Goal: Transaction & Acquisition: Obtain resource

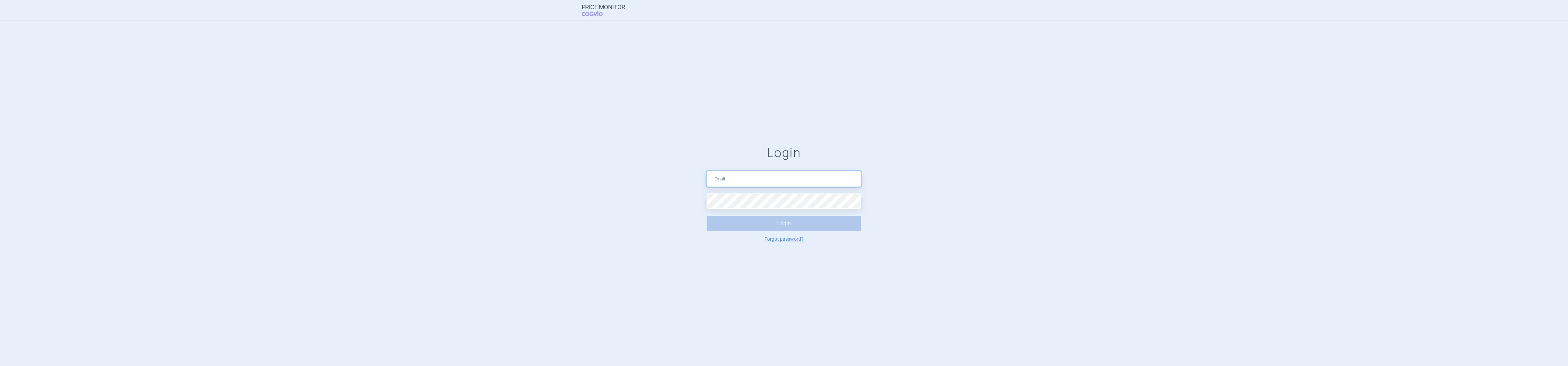
type input "[PERSON_NAME][EMAIL_ADDRESS][DOMAIN_NAME]"
click at [781, 221] on button "Login" at bounding box center [784, 223] width 155 height 15
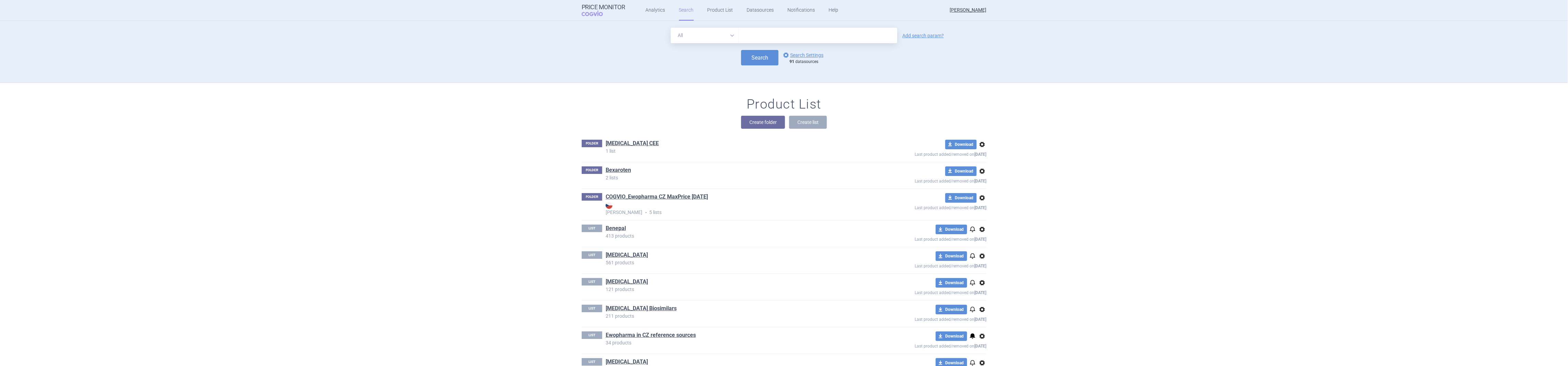
click at [775, 34] on input "text" at bounding box center [818, 35] width 158 height 15
click at [747, 36] on input "Payona" at bounding box center [818, 35] width 158 height 15
type input "Peyona"
click at [754, 52] on button "Search" at bounding box center [760, 57] width 37 height 15
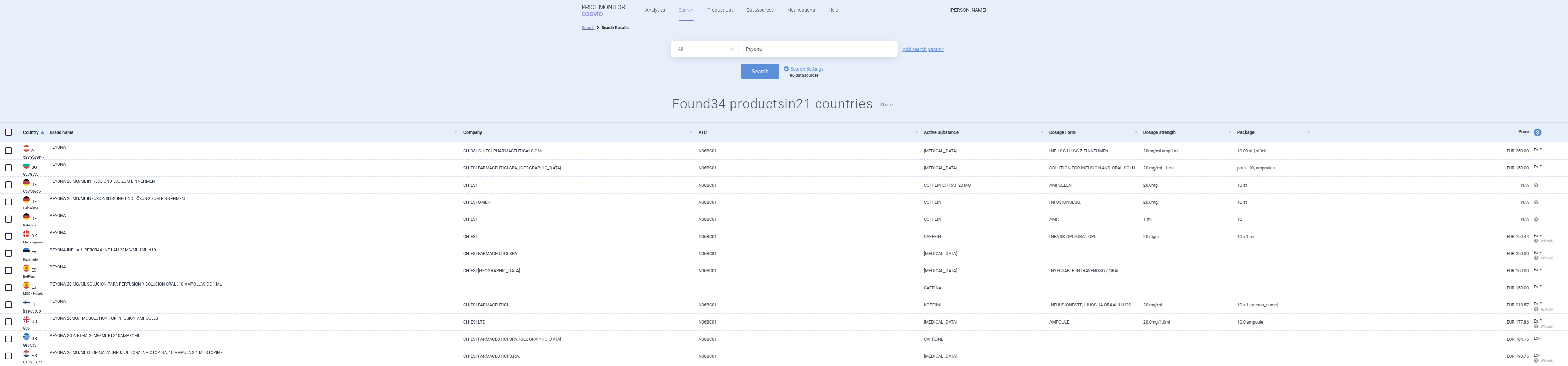
click at [887, 106] on button "Share" at bounding box center [886, 105] width 12 height 5
click at [5, 151] on span at bounding box center [8, 150] width 7 height 7
checkbox input "true"
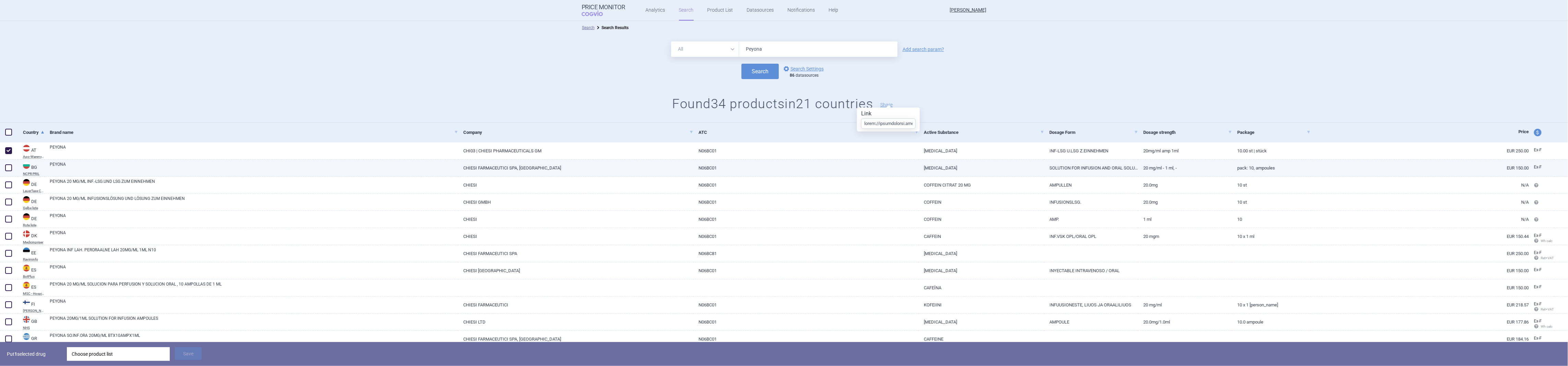
scroll to position [0, 3403]
click at [7, 165] on span at bounding box center [8, 167] width 7 height 7
checkbox input "true"
click at [7, 182] on span at bounding box center [8, 185] width 7 height 7
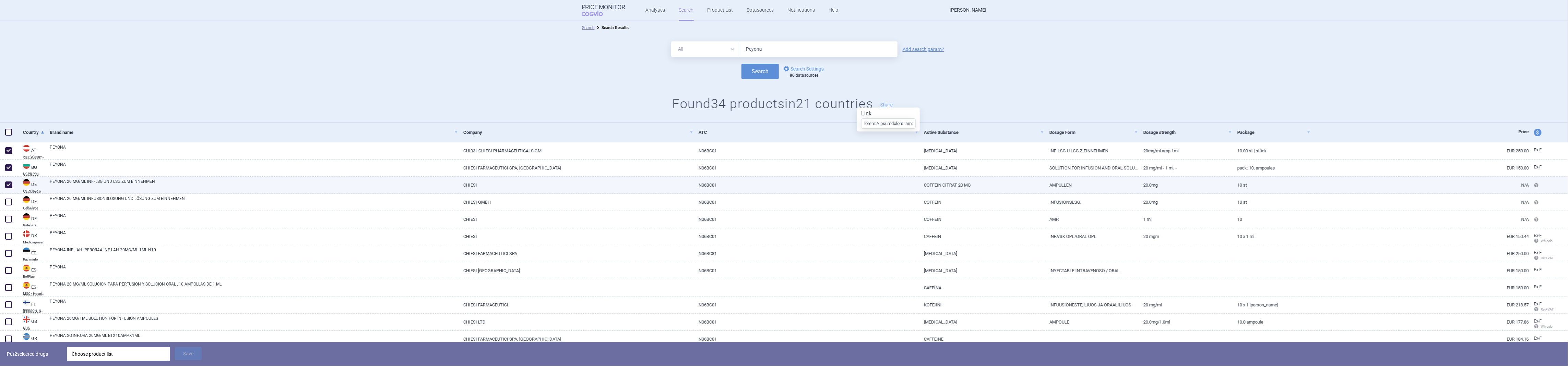
checkbox input "true"
click at [9, 199] on span at bounding box center [8, 202] width 7 height 7
checkbox input "true"
click at [9, 220] on span at bounding box center [8, 219] width 7 height 7
checkbox input "true"
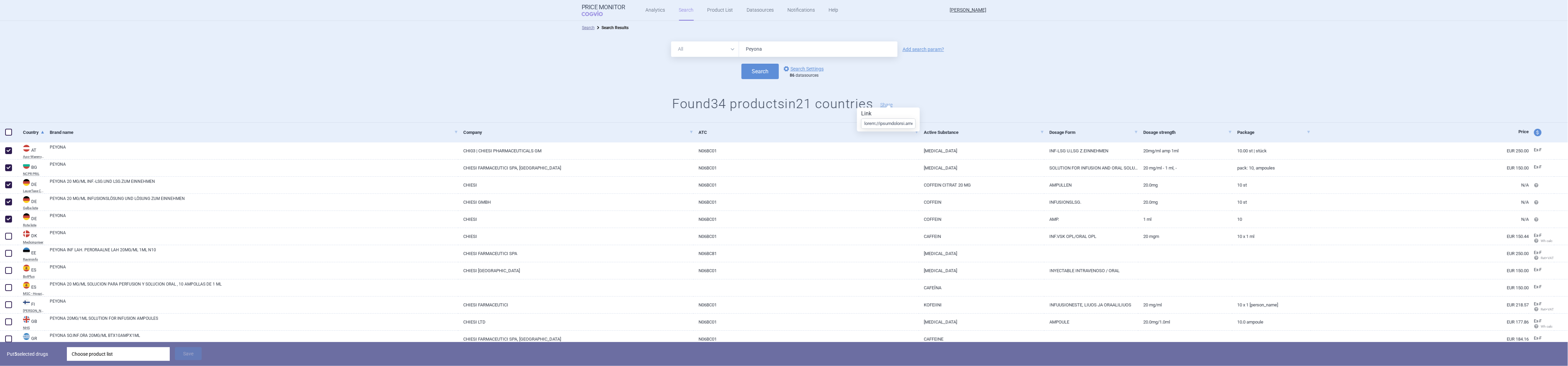
click at [949, 98] on h1 "Found 34 products in 21 countries Share" at bounding box center [784, 104] width 1569 height 16
click at [755, 117] on div "All Brand Name ATC Company Active Substance Country Newer than Peyona Add searc…" at bounding box center [784, 78] width 1569 height 88
click at [1096, 89] on div "All Brand Name ATC Company Active Substance Country Newer than Peyona Add searc…" at bounding box center [784, 78] width 1569 height 88
click at [110, 72] on div "Search options Search Settings 86 datasources" at bounding box center [784, 71] width 1569 height 15
click at [75, 95] on div "All Brand Name ATC Company Active Substance Country Newer than Peyona Add searc…" at bounding box center [784, 78] width 1569 height 88
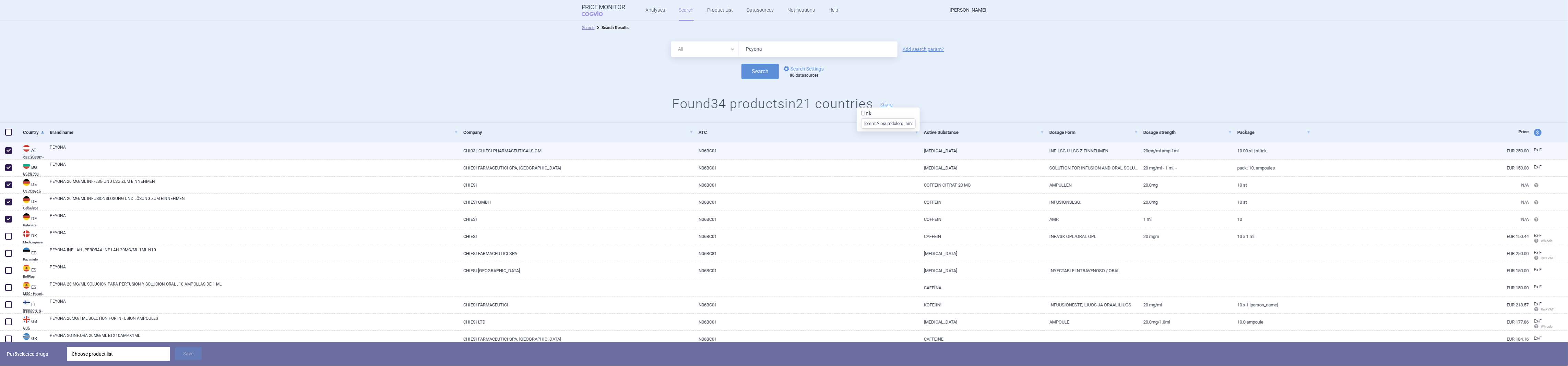
click at [7, 152] on span at bounding box center [8, 150] width 7 height 7
checkbox input "false"
click at [7, 167] on span at bounding box center [8, 167] width 7 height 7
checkbox input "false"
click at [7, 183] on span at bounding box center [8, 185] width 7 height 7
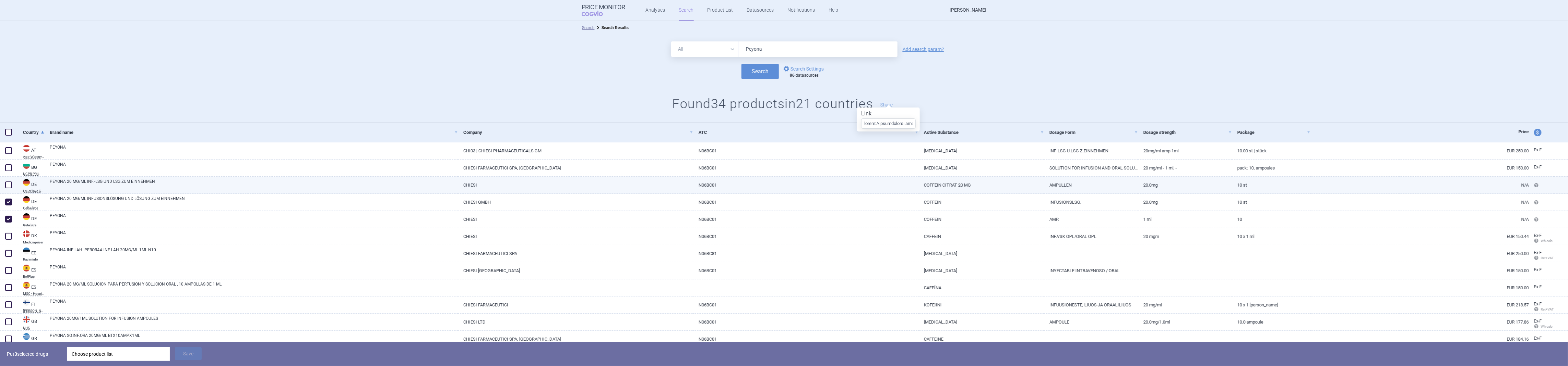
checkbox input "false"
click at [7, 199] on span at bounding box center [8, 202] width 7 height 7
checkbox input "false"
click at [9, 216] on span at bounding box center [8, 219] width 7 height 7
checkbox input "false"
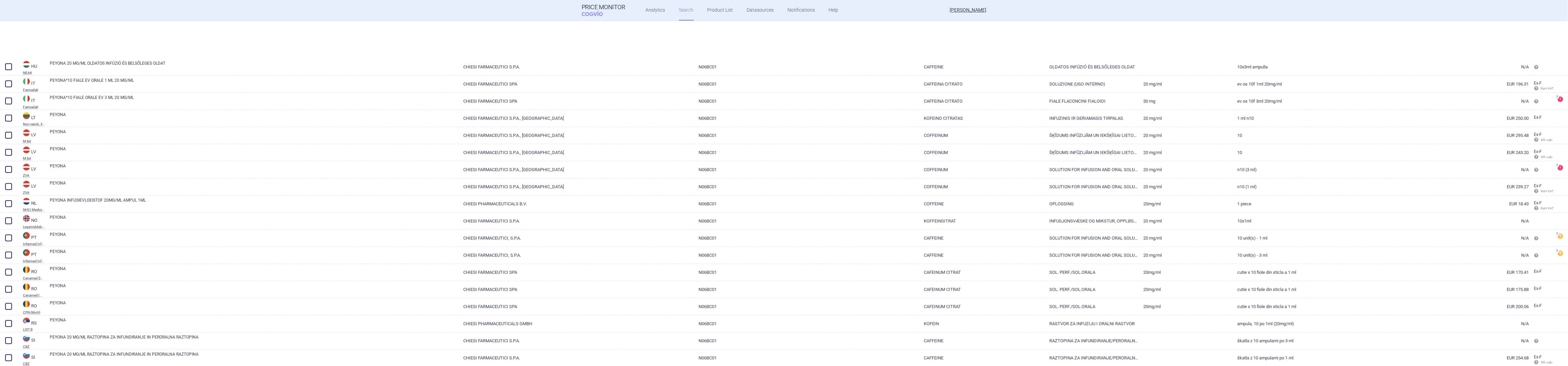
scroll to position [381, 0]
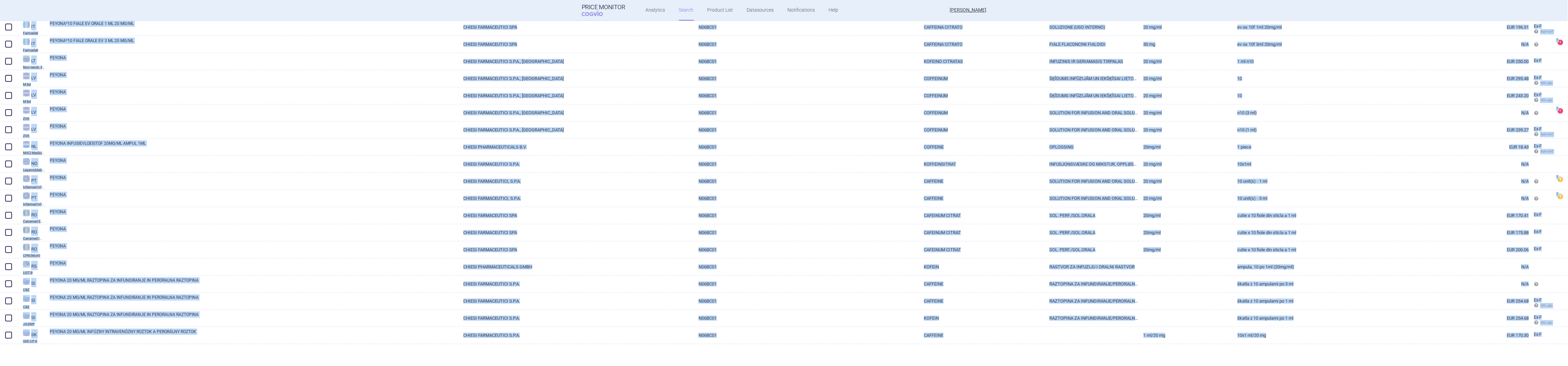
drag, startPoint x: 19, startPoint y: 128, endPoint x: 1552, endPoint y: 344, distance: 1548.1
copy div "LO IPSU DOLORS 25 AM/CO ADIPISC ELITSED DO EIUSMODTEM INCID UTLABO ETDOLOREMAGN…"
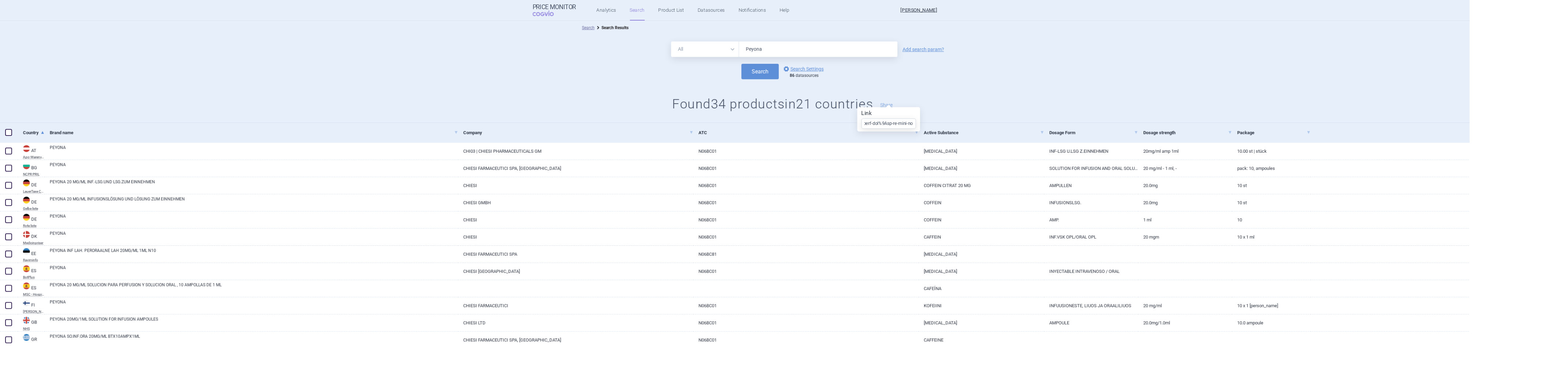
scroll to position [0, 3626]
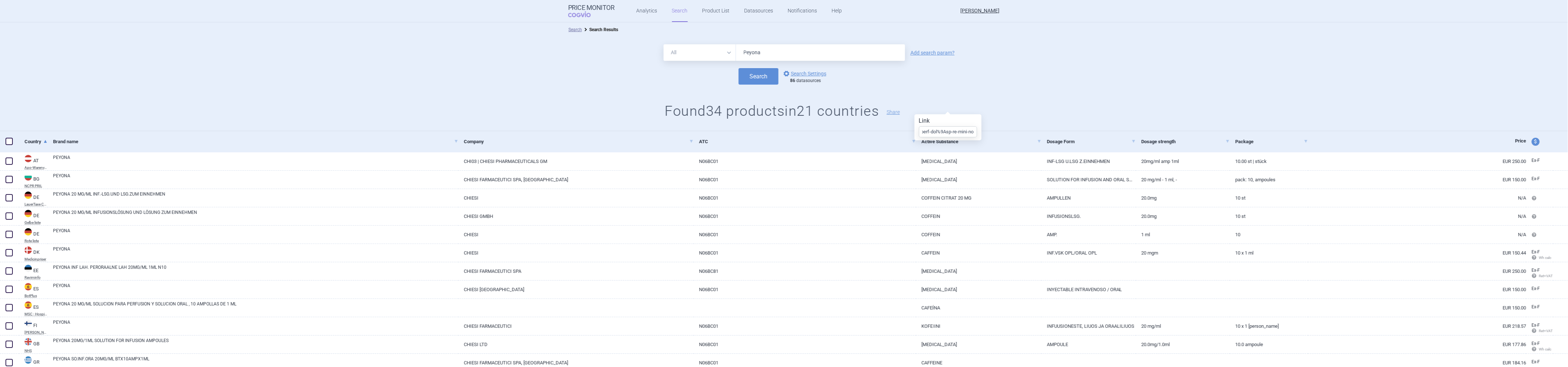
click at [1056, 66] on form "All Brand Name ATC Company Active Substance Country Newer than Peyona Add searc…" at bounding box center [784, 64] width 1568 height 40
click at [1014, 108] on h1 "Found 34 products in 21 countries Share" at bounding box center [784, 111] width 1568 height 17
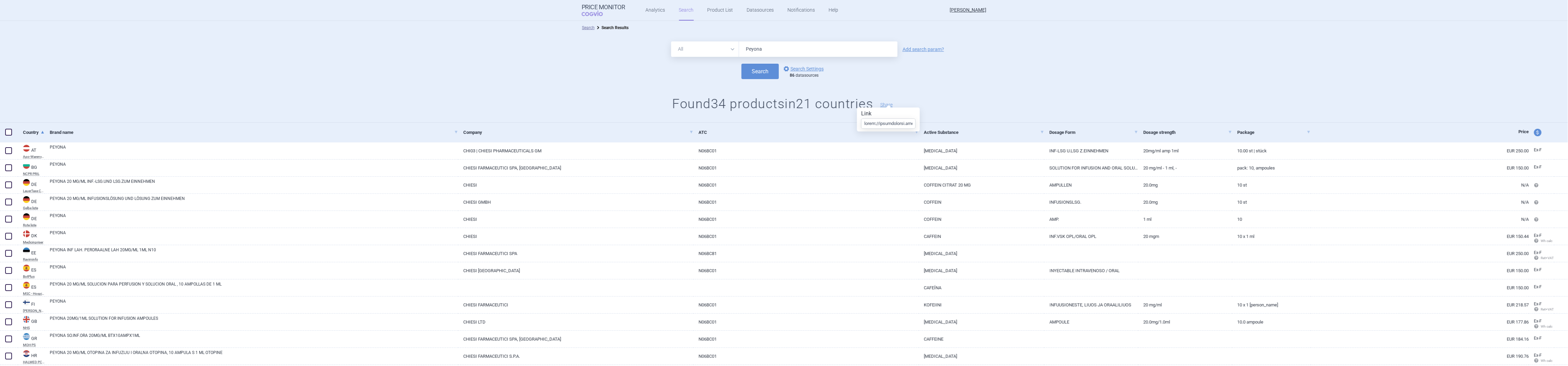
scroll to position [0, 3403]
click at [303, 55] on div "All Brand Name ATC Company Active Substance Country Newer than Peyona Add searc…" at bounding box center [784, 49] width 1569 height 15
click at [7, 134] on span at bounding box center [8, 132] width 7 height 7
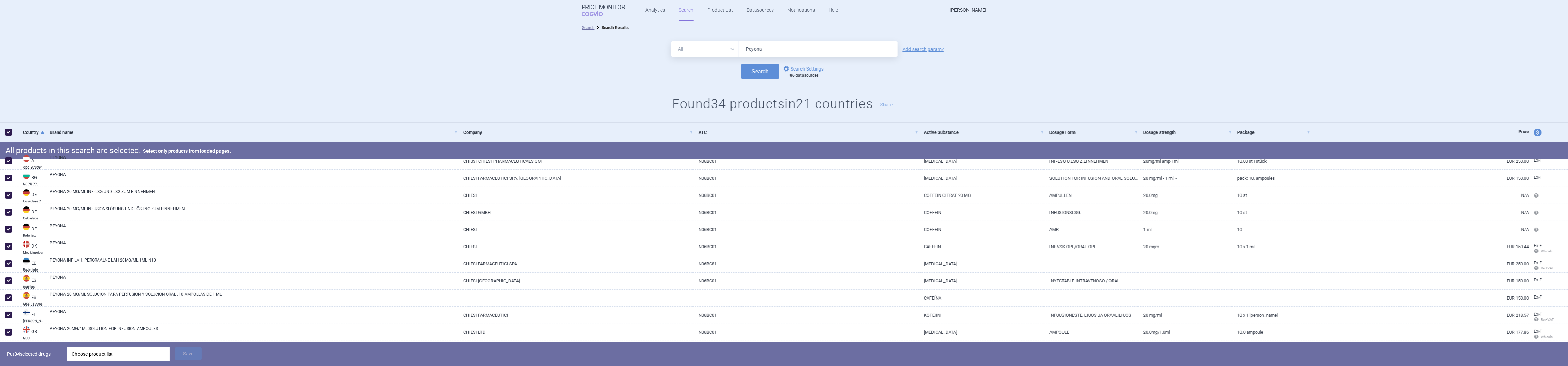
checkbox input "true"
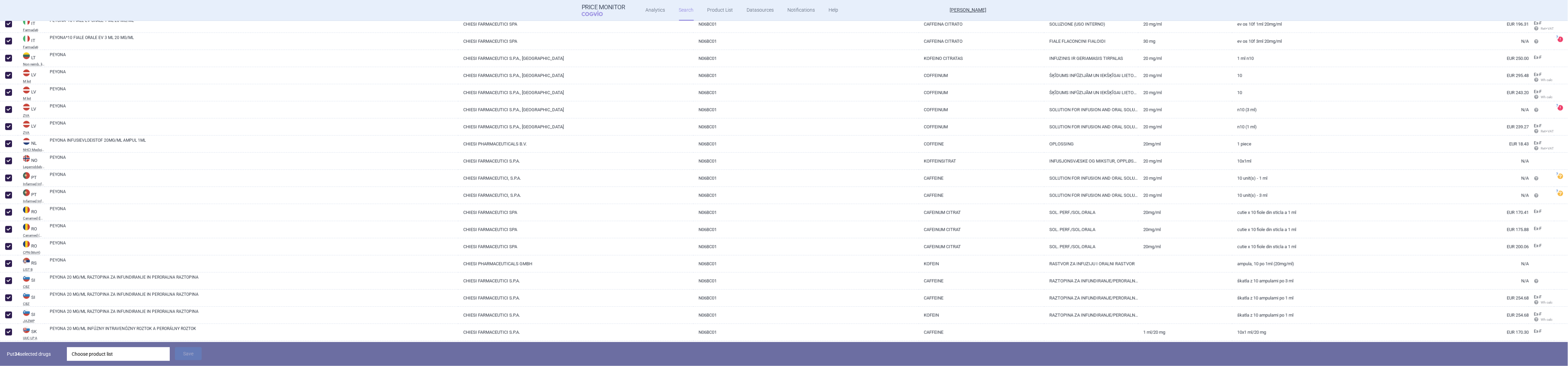
scroll to position [410, 0]
click at [124, 353] on div "Choose product list" at bounding box center [118, 354] width 93 height 14
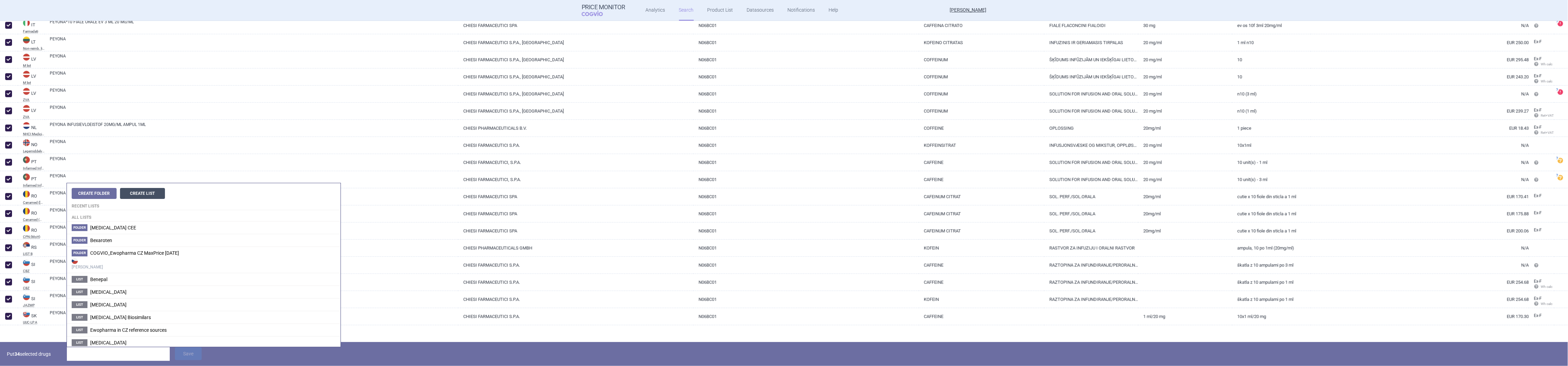
click at [142, 194] on button "Create List" at bounding box center [142, 193] width 45 height 11
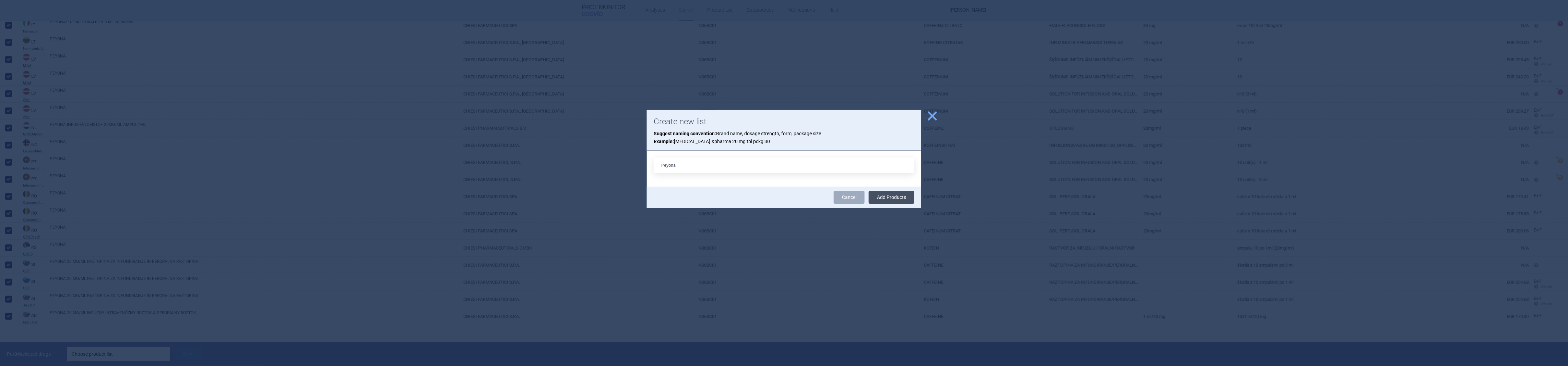
type input "Peyona"
click at [886, 196] on button "Add Products" at bounding box center [891, 197] width 46 height 13
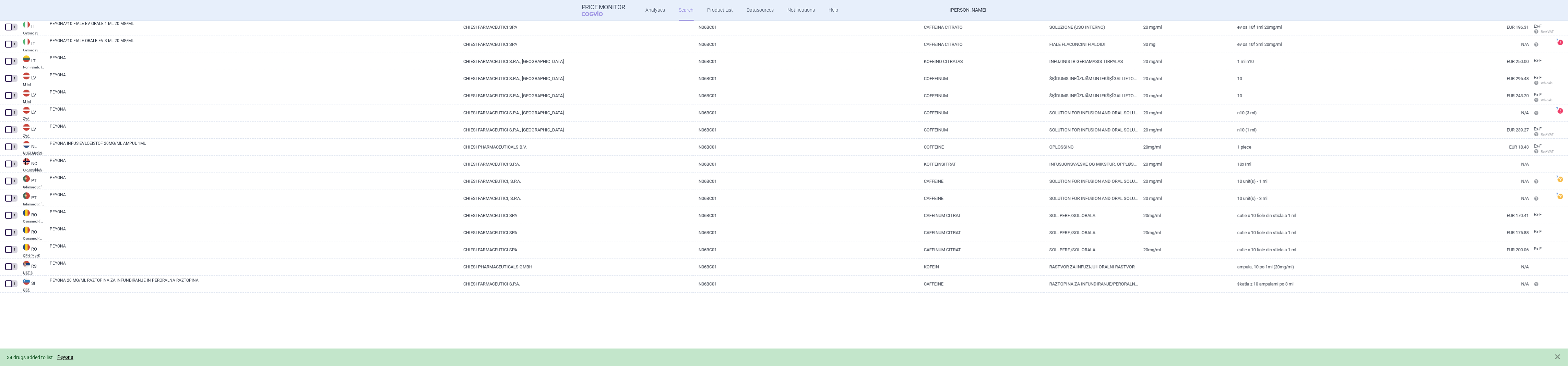
scroll to position [0, 0]
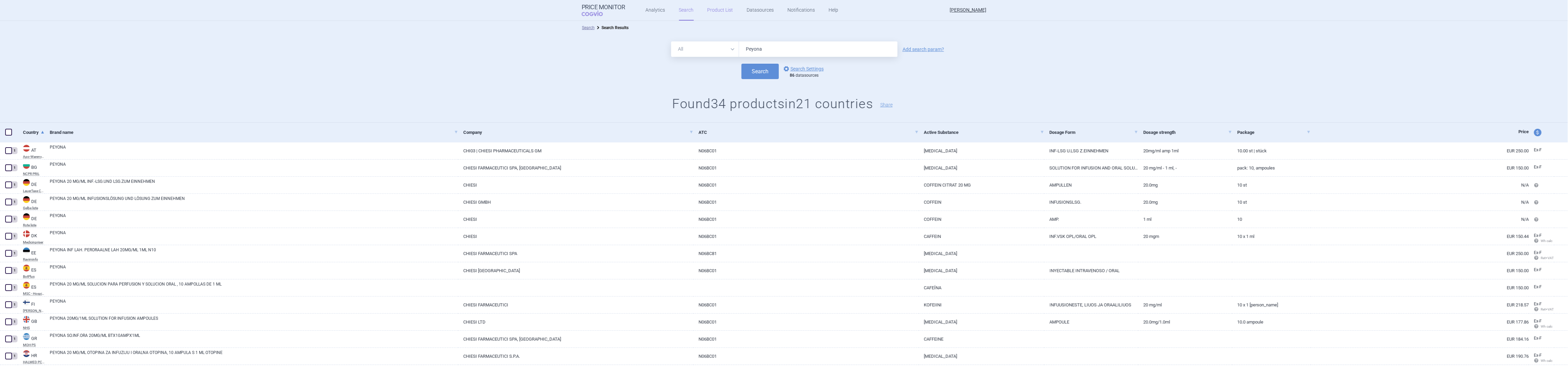
click at [716, 9] on link "Product List" at bounding box center [720, 10] width 26 height 21
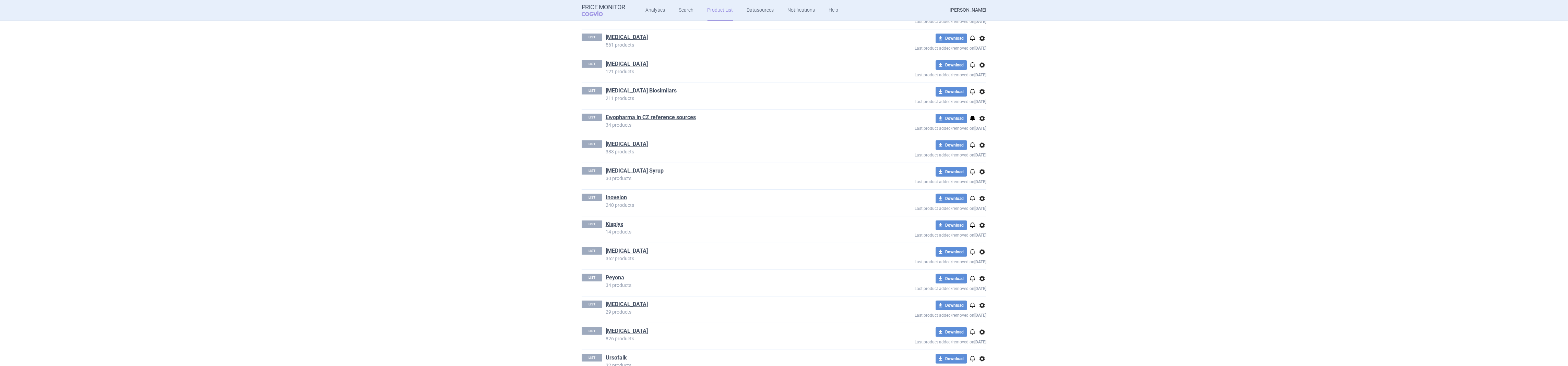
scroll to position [249, 0]
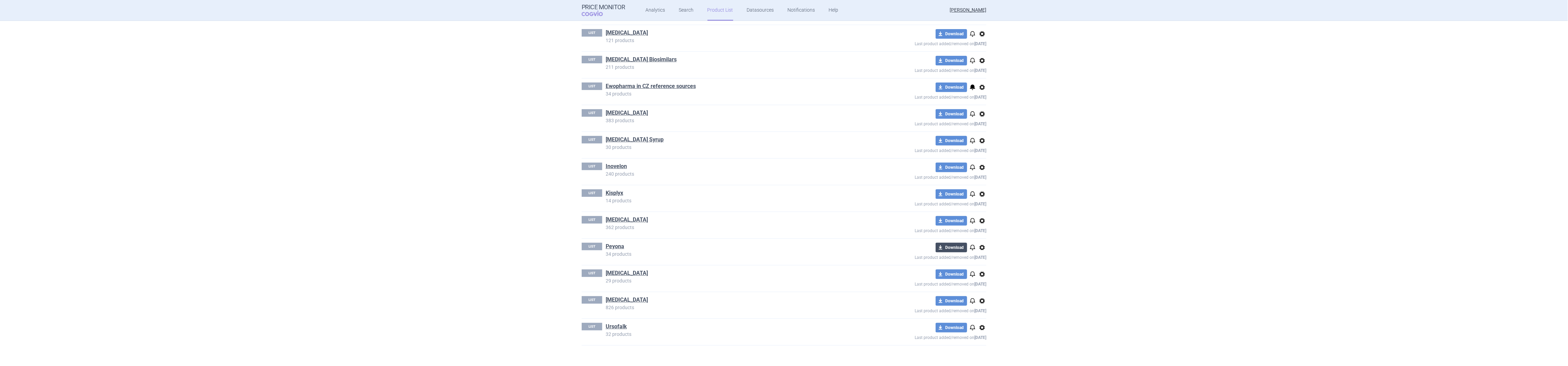
click at [954, 247] on button "download Download" at bounding box center [951, 247] width 32 height 10
select select "EUR"
click at [914, 308] on button "download Products data" at bounding box center [948, 306] width 112 height 10
select select "EUR"
click at [935, 257] on link "export info" at bounding box center [934, 258] width 20 height 6
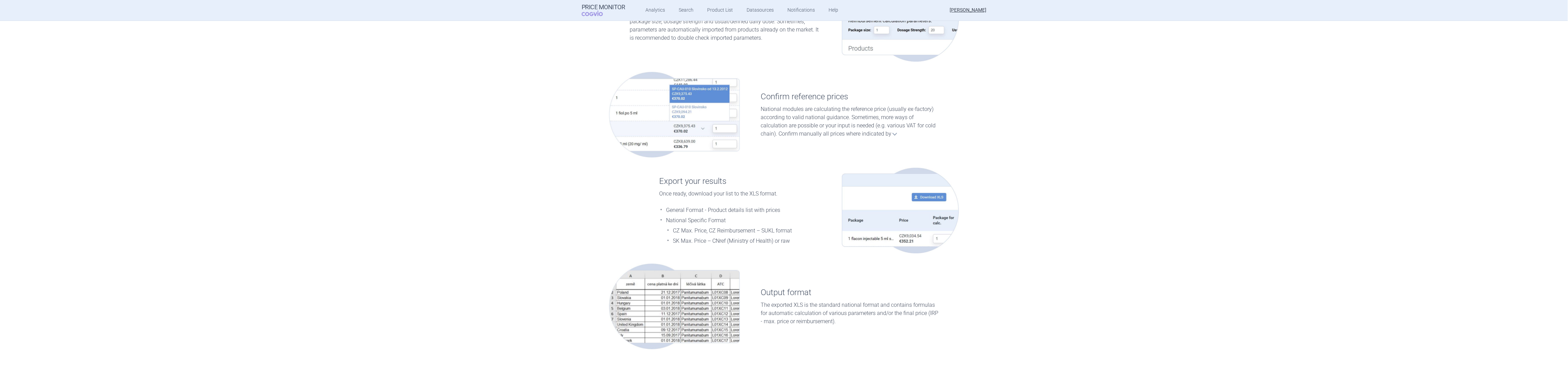
scroll to position [899, 0]
drag, startPoint x: 1023, startPoint y: 295, endPoint x: 970, endPoint y: 295, distance: 53.0
click at [1023, 295] on section "Help Cogvio Price Monitor provides you a real-time overview of medicinal produc…" at bounding box center [784, 193] width 1568 height 345
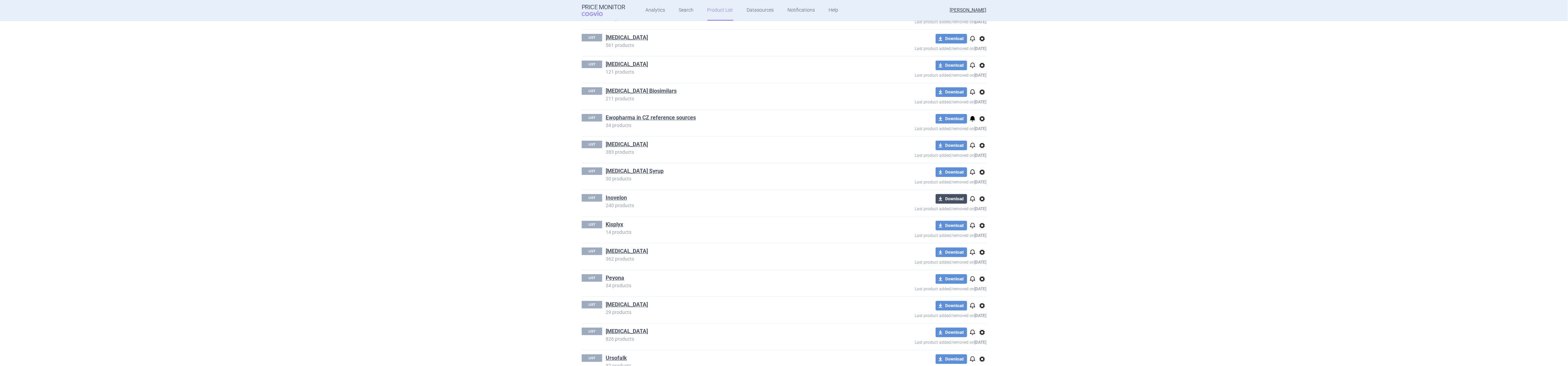
scroll to position [249, 0]
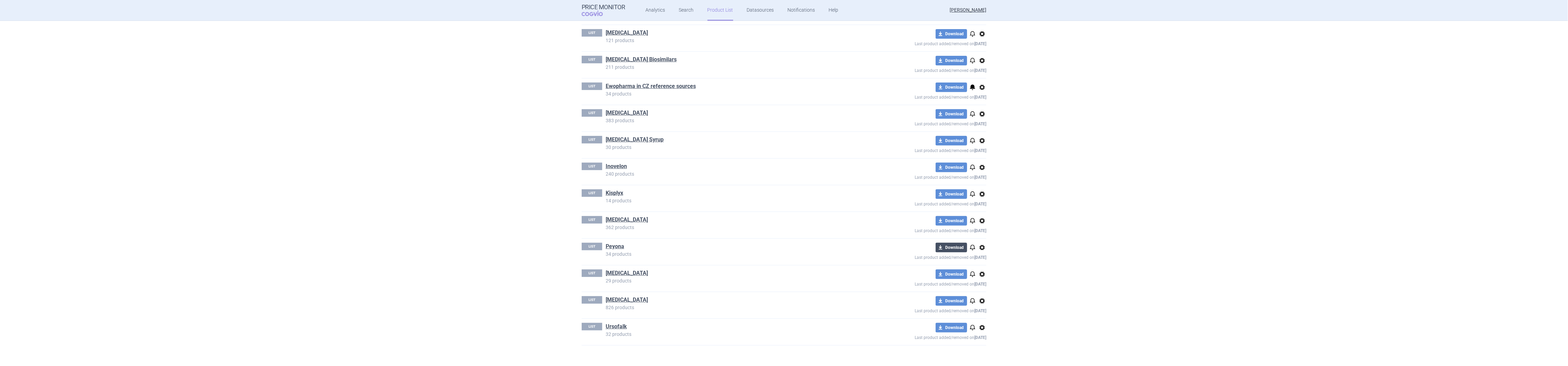
click at [951, 247] on button "download Download" at bounding box center [951, 247] width 32 height 10
select select "EUR"
click at [947, 306] on button "download Products data" at bounding box center [948, 306] width 112 height 10
select select "EUR"
click at [1211, 304] on div "Product List Create folder Create list FOLDER [MEDICAL_DATA] CEE 1 list downloa…" at bounding box center [784, 100] width 1568 height 533
